Goal: Task Accomplishment & Management: Manage account settings

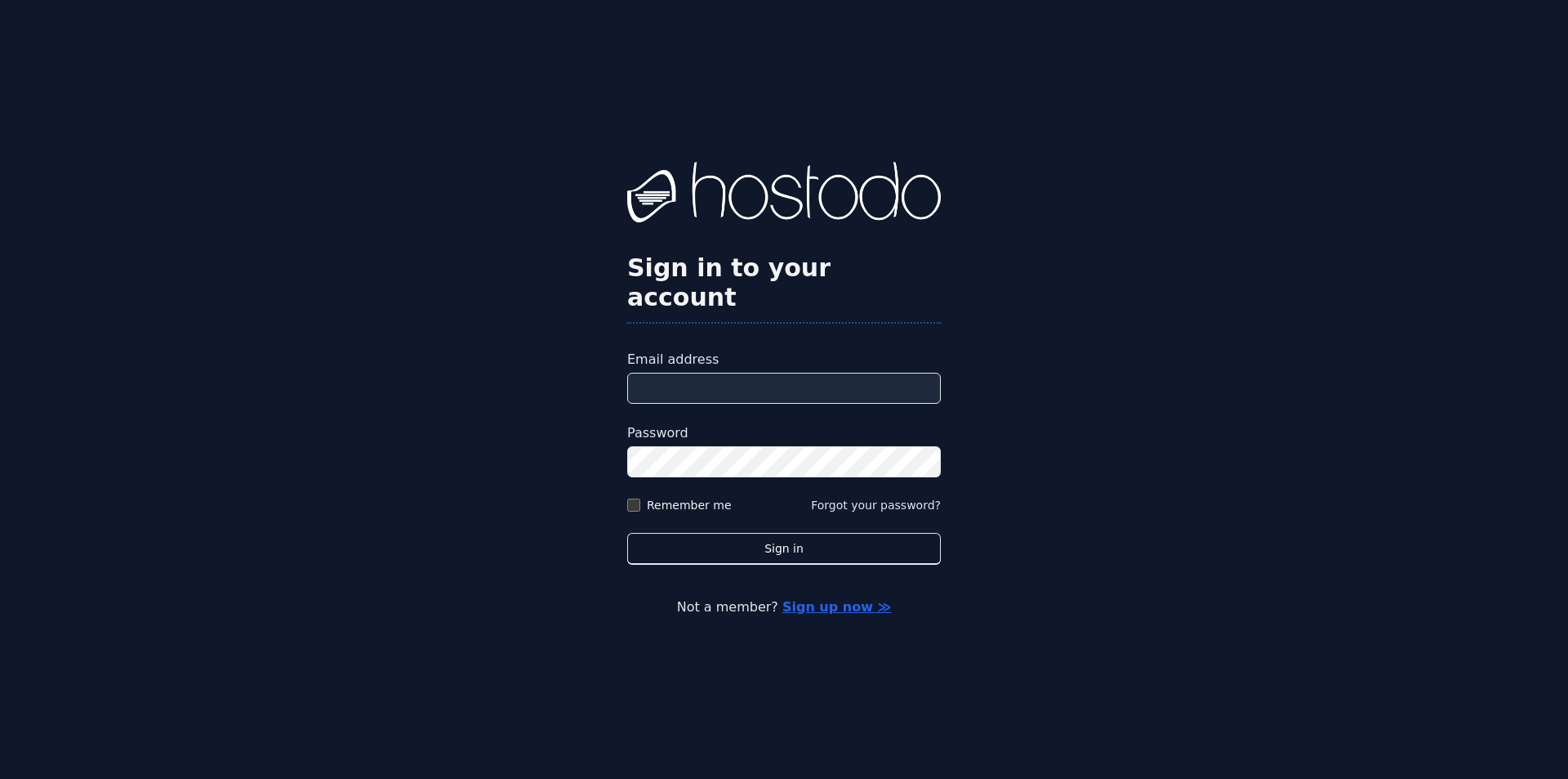
click at [735, 377] on input "Email address" at bounding box center [784, 389] width 314 height 31
type input "**********"
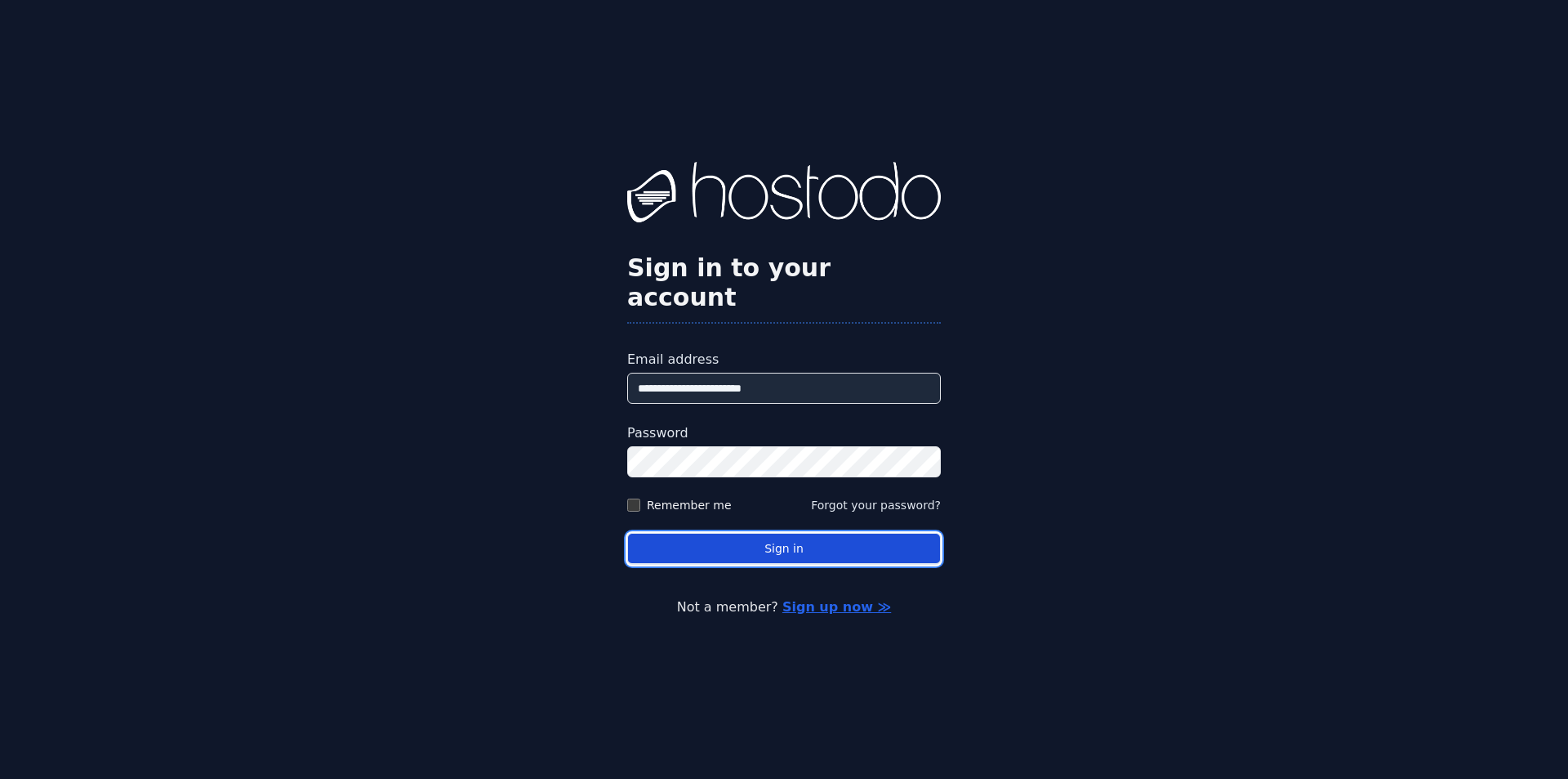
click at [711, 535] on button "Sign in" at bounding box center [784, 548] width 314 height 32
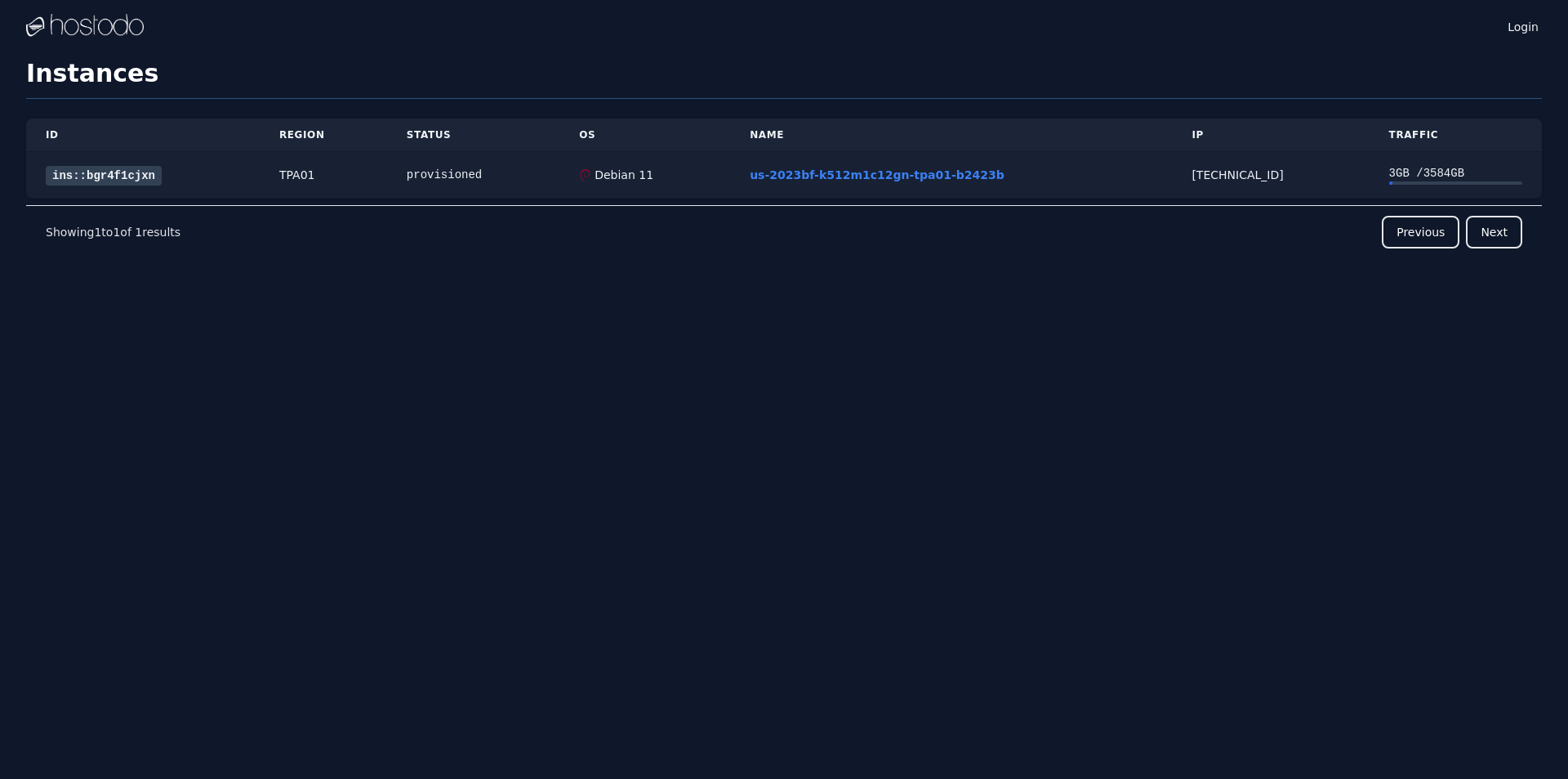
click at [94, 171] on link "ins::bgr4f1cjxn" at bounding box center [104, 175] width 116 height 19
